Goal: Connect with others

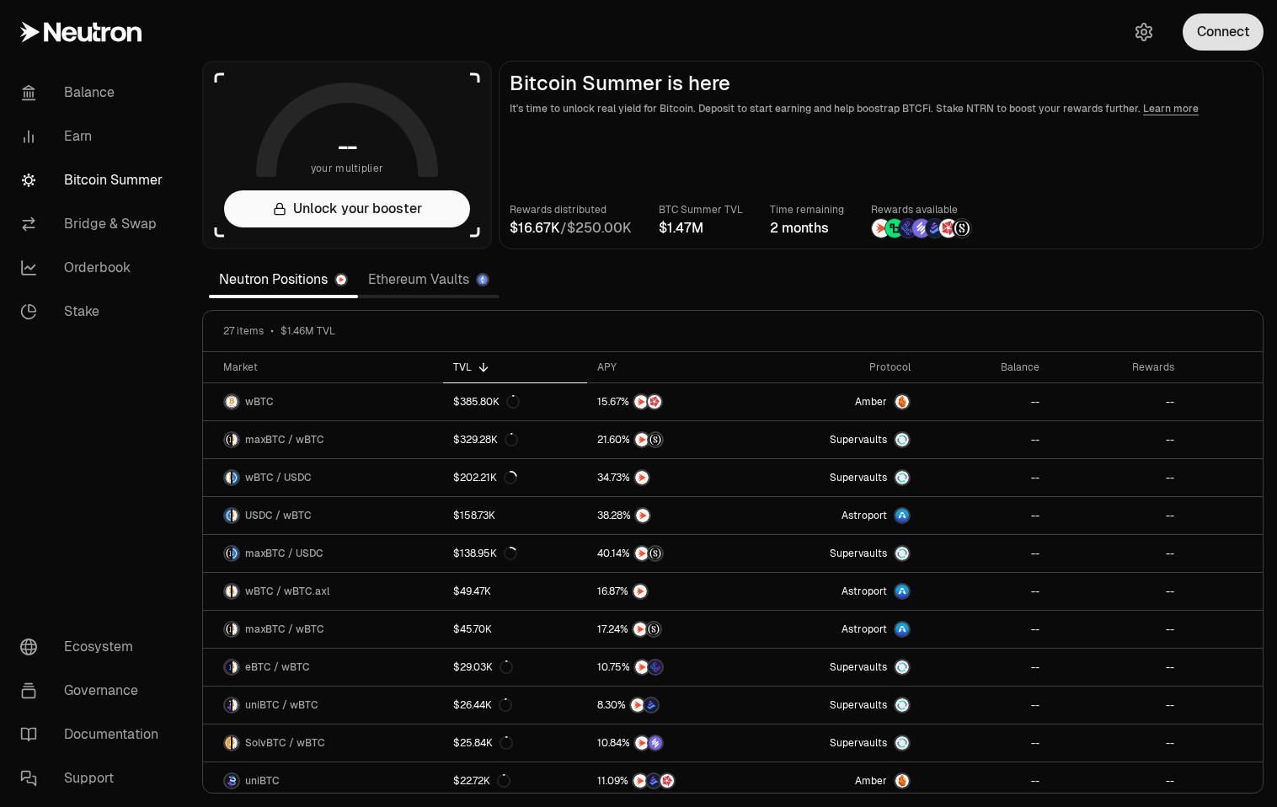
click at [1206, 25] on button "Connect" at bounding box center [1222, 31] width 81 height 37
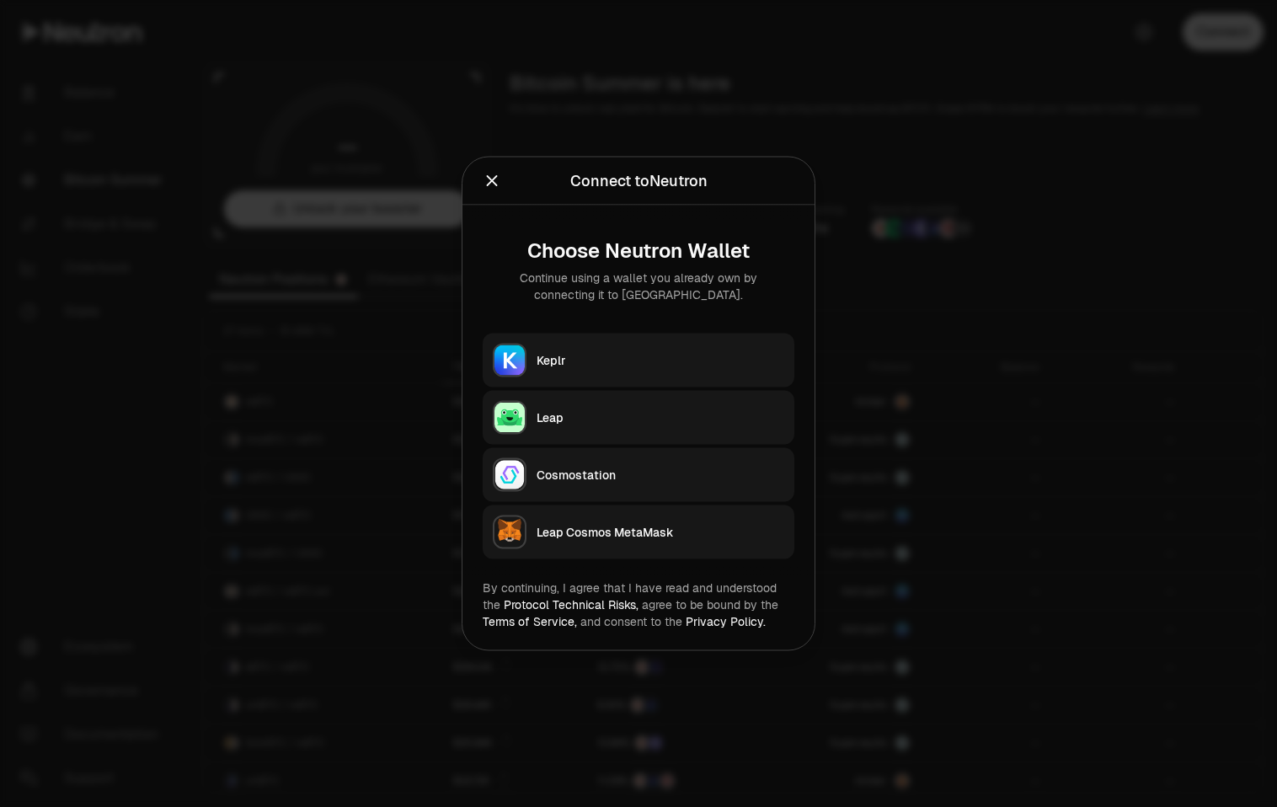
click at [596, 362] on div "Keplr" at bounding box center [660, 360] width 248 height 17
